Goal: Information Seeking & Learning: Learn about a topic

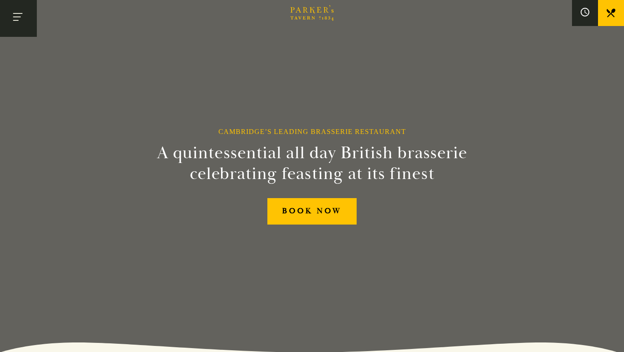
click at [28, 26] on button "Toggle navigation" at bounding box center [18, 18] width 37 height 37
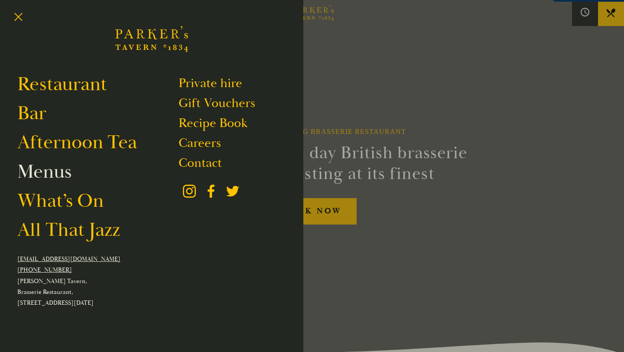
drag, startPoint x: 52, startPoint y: 173, endPoint x: 63, endPoint y: 176, distance: 11.4
click at [52, 173] on link "Menus" at bounding box center [44, 172] width 54 height 24
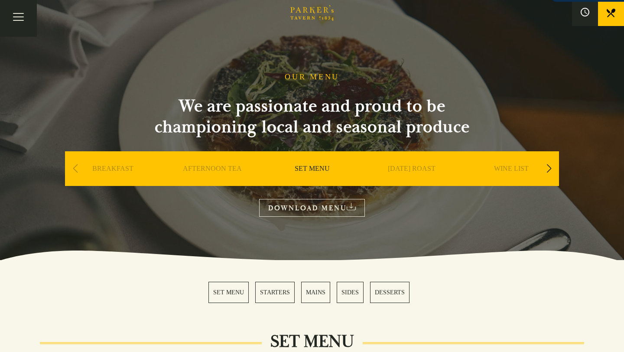
click at [76, 170] on div "Previous slide" at bounding box center [75, 168] width 12 height 19
click at [551, 169] on div "Next slide" at bounding box center [549, 168] width 12 height 19
click at [506, 170] on link "A LA CARTE" at bounding box center [512, 181] width 40 height 35
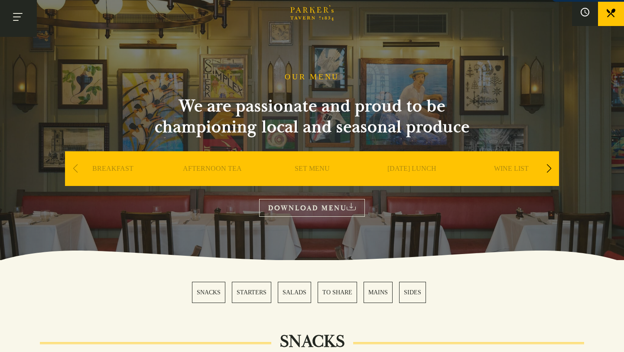
click at [20, 17] on button "Toggle navigation" at bounding box center [18, 18] width 37 height 37
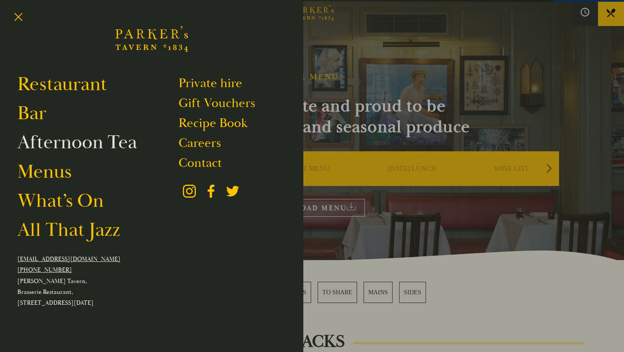
click at [73, 147] on link "Afternoon Tea" at bounding box center [77, 142] width 120 height 24
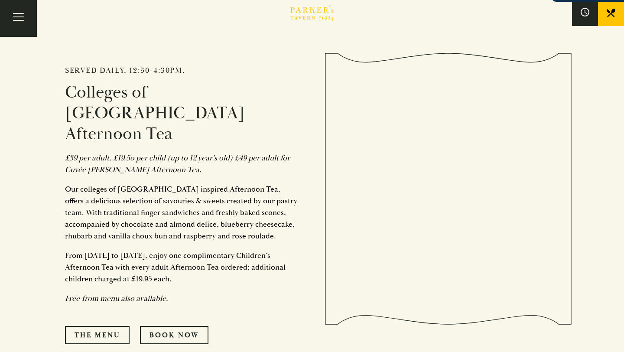
scroll to position [382, 0]
